Goal: Find specific fact: Find specific fact

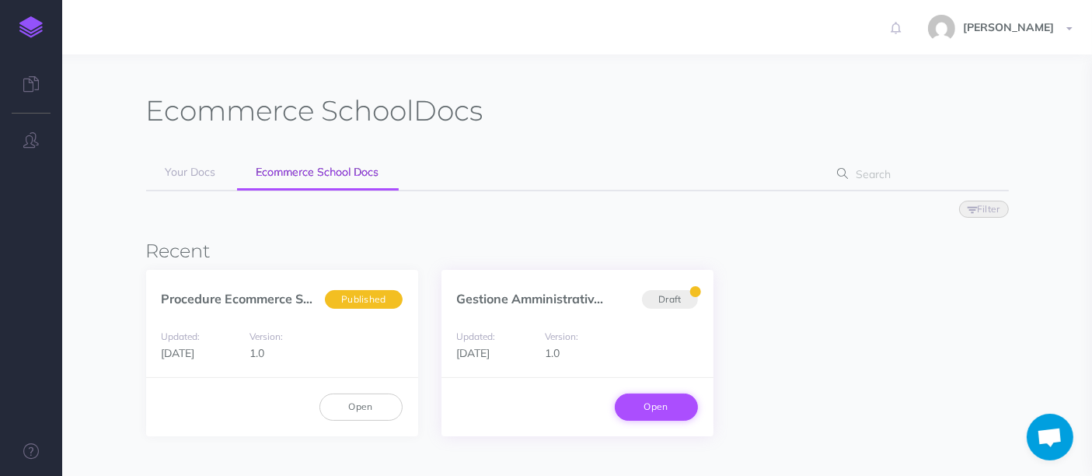
click at [669, 396] on link "Open" at bounding box center [656, 406] width 83 height 26
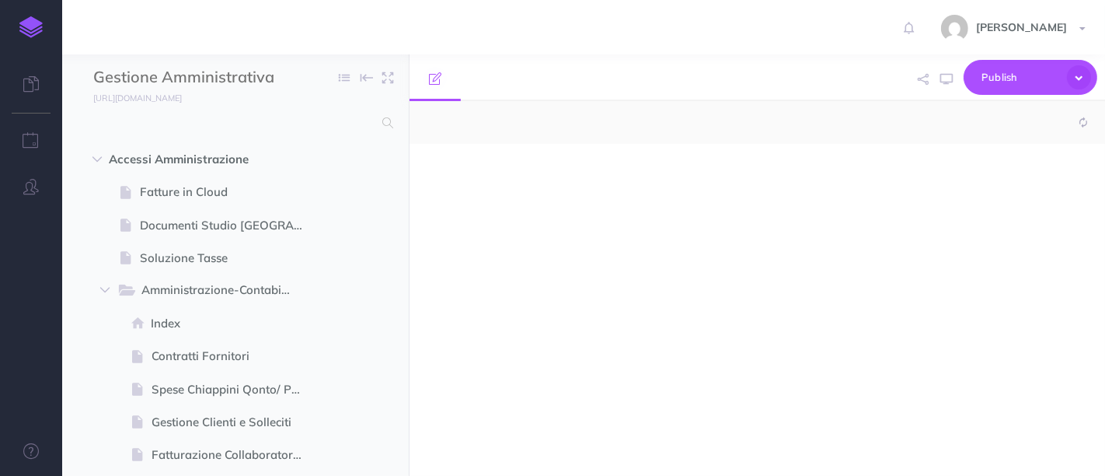
select select "null"
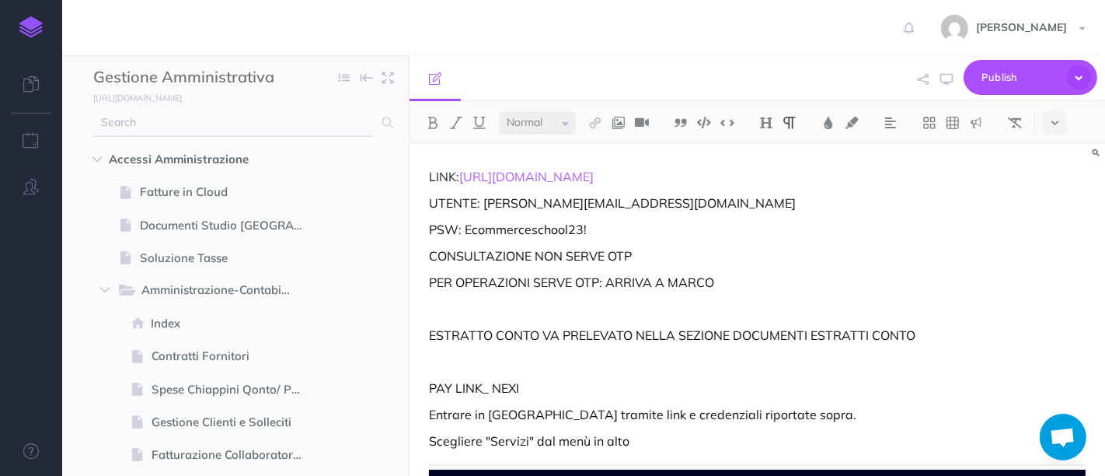
click at [190, 123] on input "text" at bounding box center [233, 123] width 280 height 28
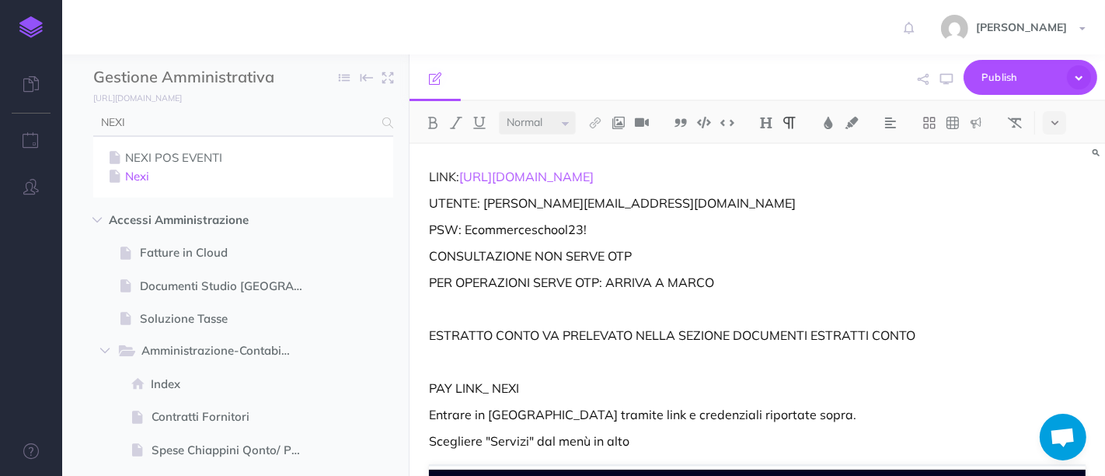
type input "NEXI"
click at [150, 175] on link "Nexi" at bounding box center [243, 176] width 277 height 19
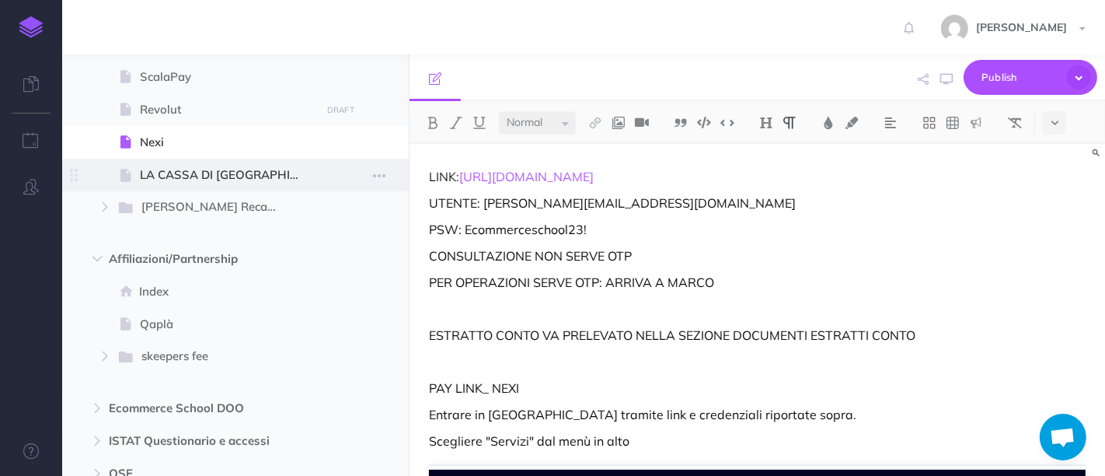
scroll to position [1399, 0]
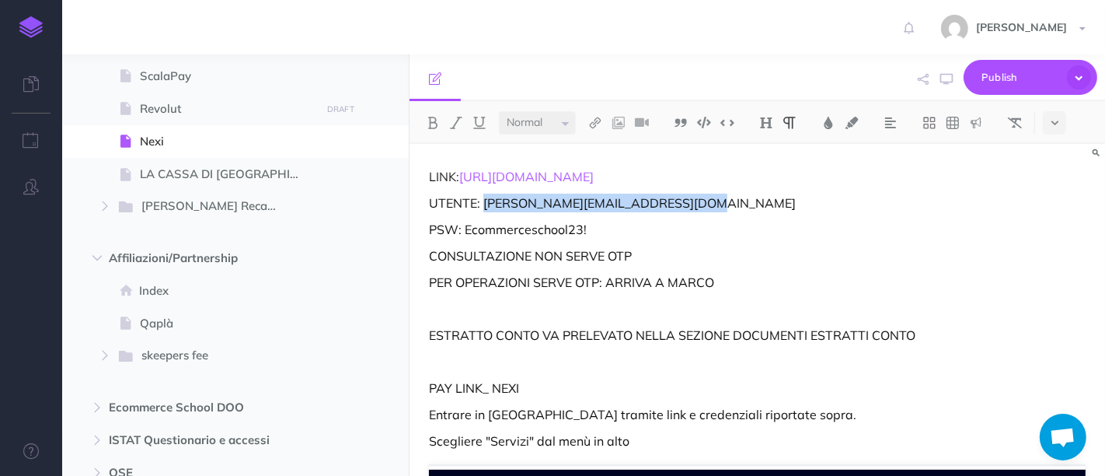
drag, startPoint x: 486, startPoint y: 205, endPoint x: 703, endPoint y: 190, distance: 217.5
copy p "[PERSON_NAME][EMAIL_ADDRESS][DOMAIN_NAME]"
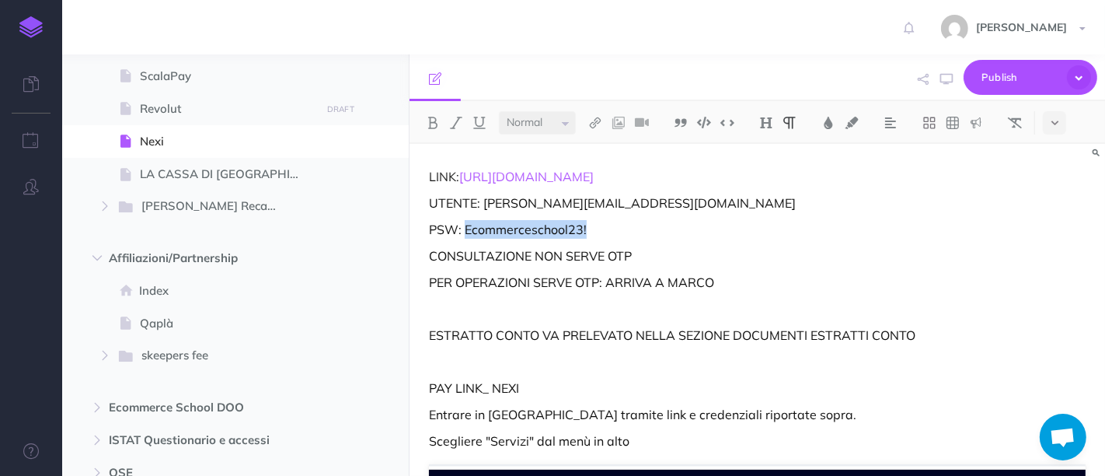
drag, startPoint x: 605, startPoint y: 223, endPoint x: 464, endPoint y: 220, distance: 140.7
click at [464, 220] on p "PSW: Ecommerceschool23!" at bounding box center [757, 229] width 657 height 19
copy p "Ecommerceschool23!"
